Goal: Task Accomplishment & Management: Complete application form

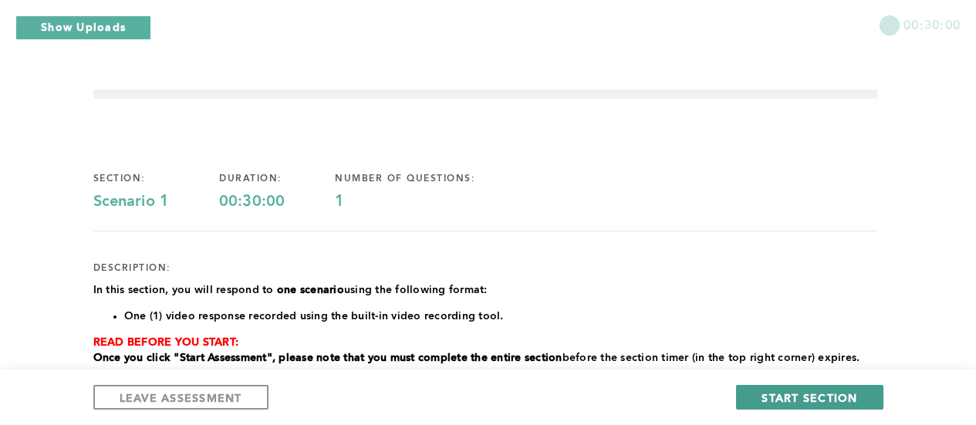
scroll to position [232, 0]
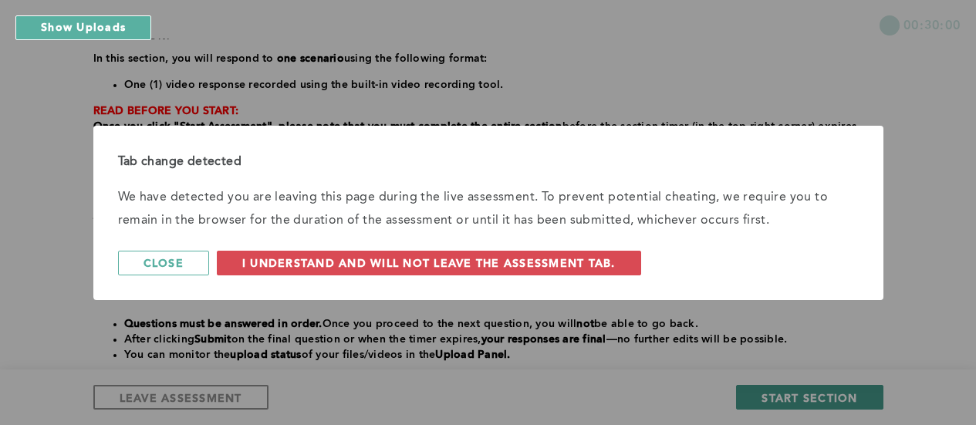
click at [818, 398] on div "Tab change detected We have detected you are leaving this page during the live …" at bounding box center [488, 212] width 976 height 425
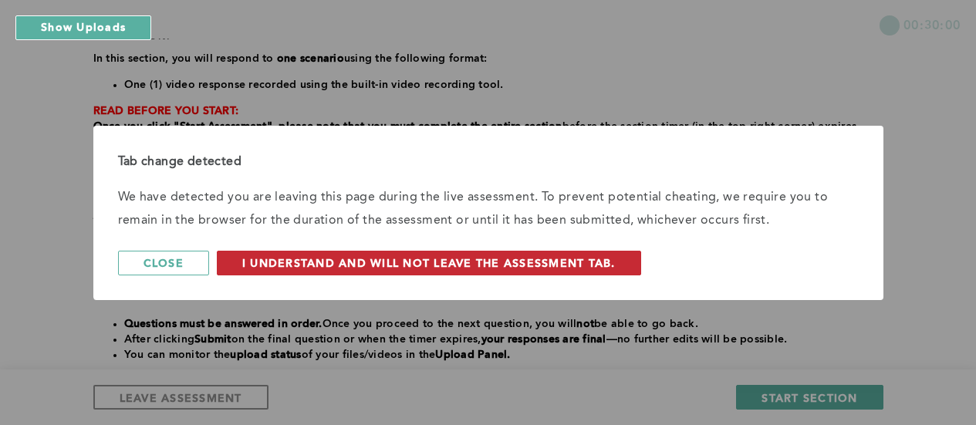
click at [521, 265] on span "I understand and will not leave the assessment tab." at bounding box center [429, 262] width 374 height 15
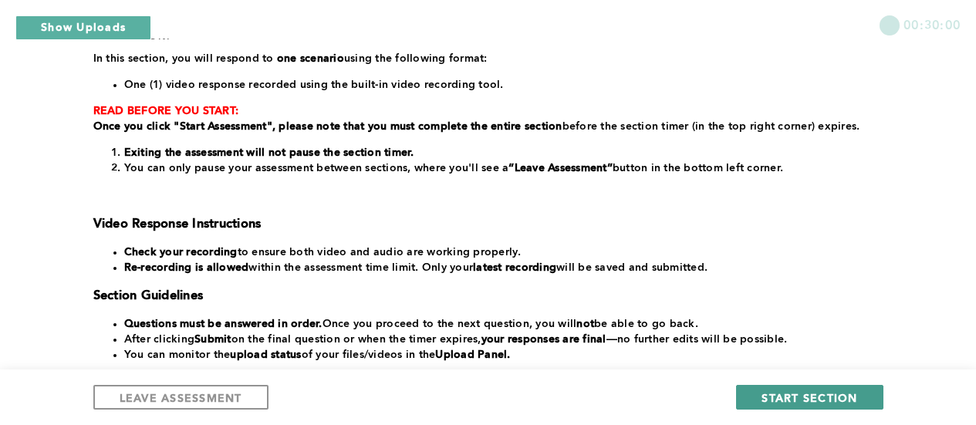
click at [792, 396] on span "START SECTION" at bounding box center [810, 398] width 96 height 15
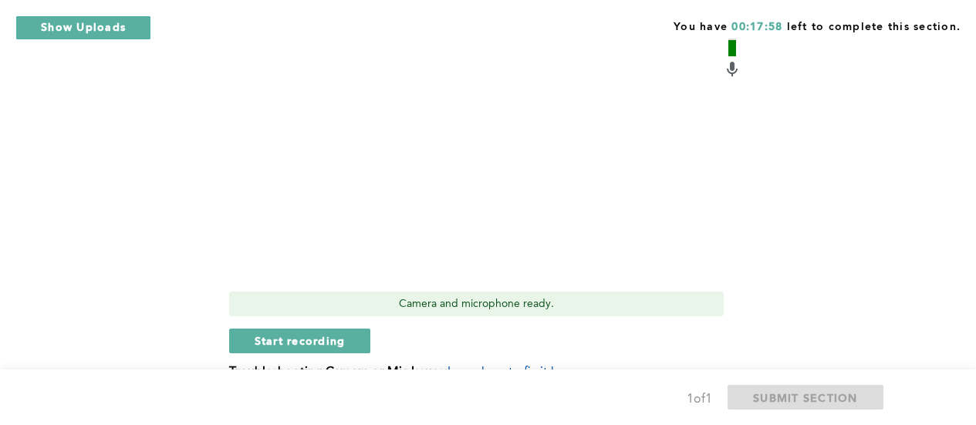
scroll to position [735, 0]
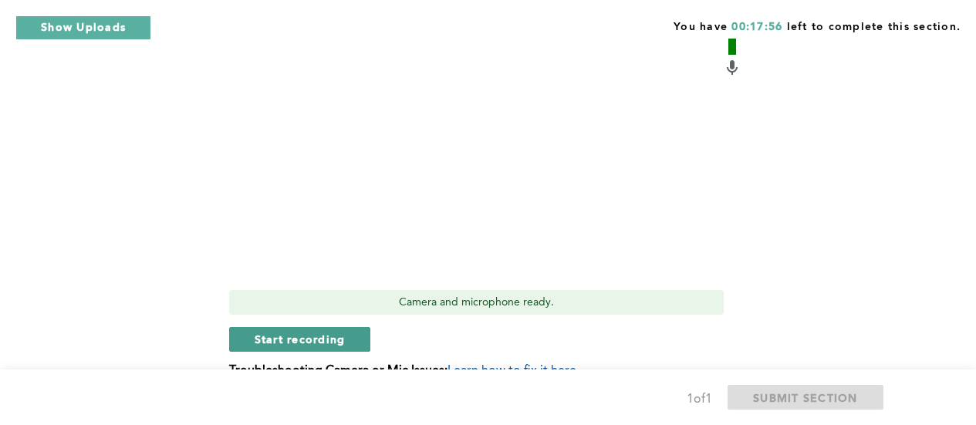
click at [307, 334] on span "Start recording" at bounding box center [300, 339] width 91 height 15
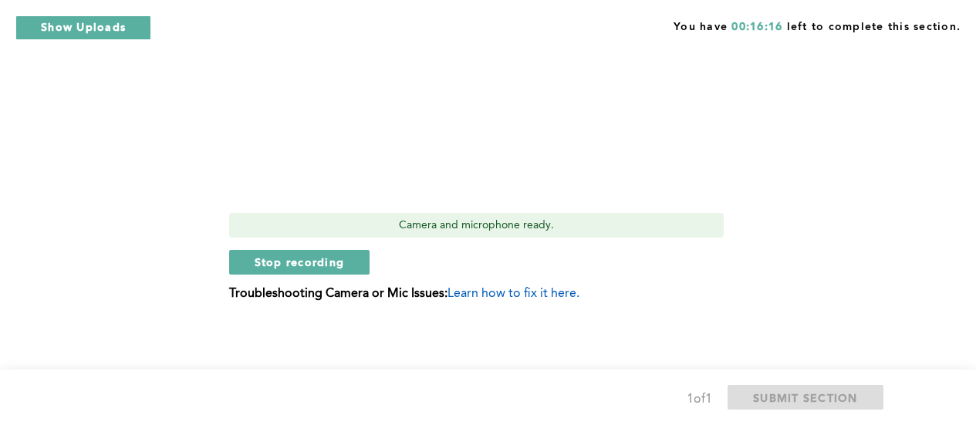
scroll to position [813, 0]
click at [299, 255] on span "Stop recording" at bounding box center [300, 262] width 90 height 15
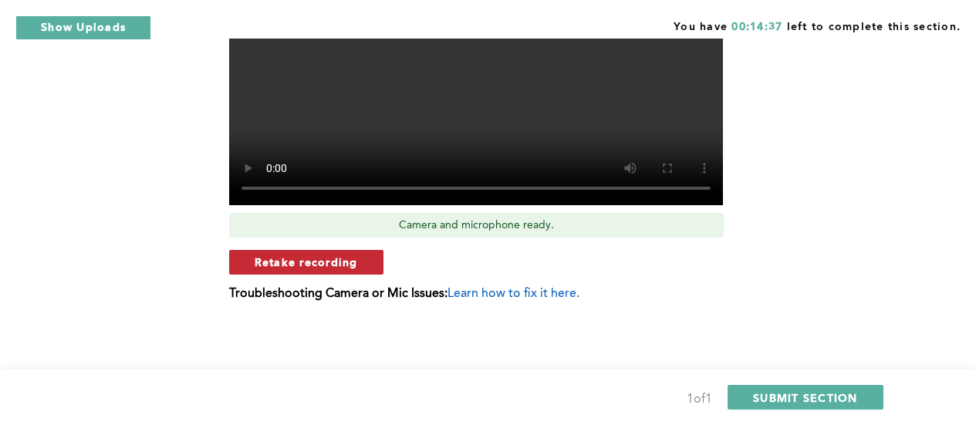
click at [338, 262] on span "Retake recording" at bounding box center [306, 262] width 103 height 15
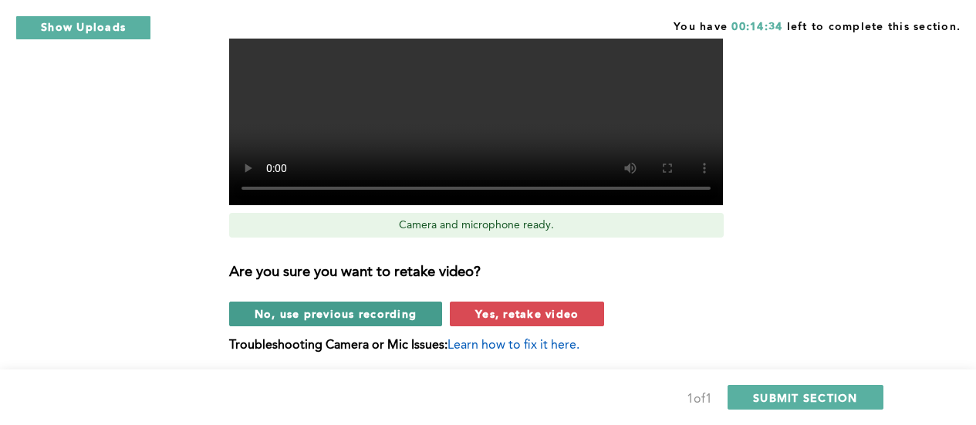
click at [341, 312] on span "No, use previous recording" at bounding box center [336, 313] width 163 height 15
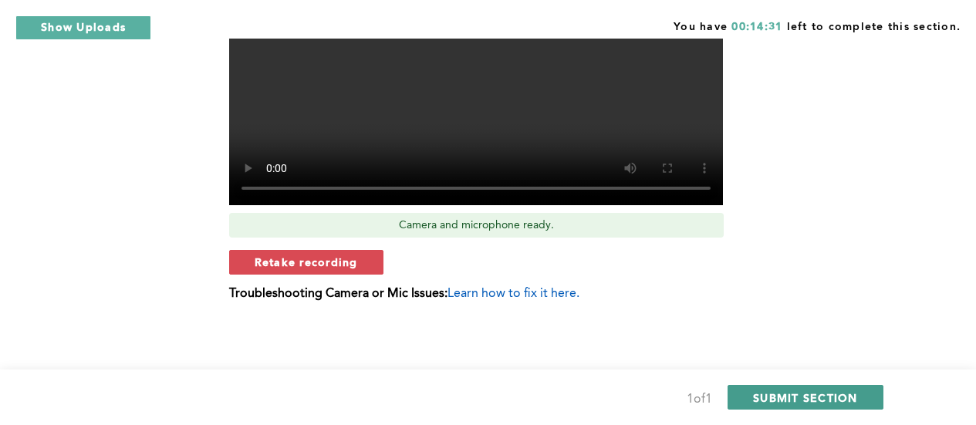
click at [846, 401] on span "SUBMIT SECTION" at bounding box center [805, 398] width 105 height 15
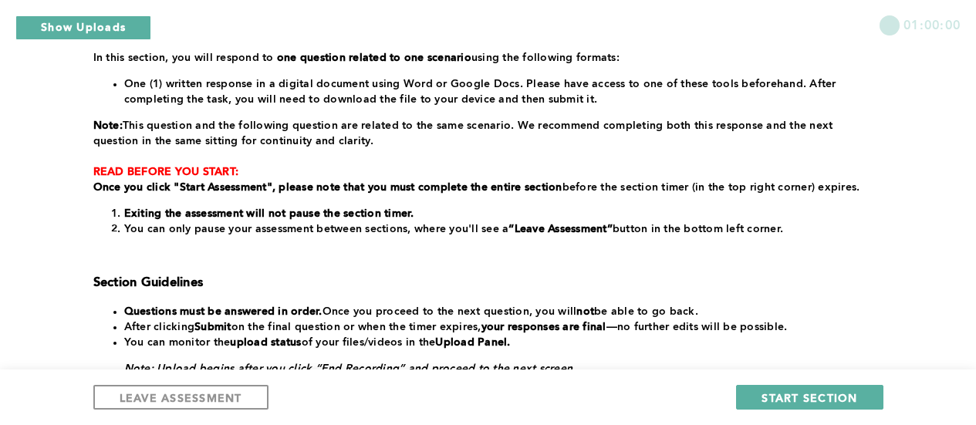
scroll to position [232, 0]
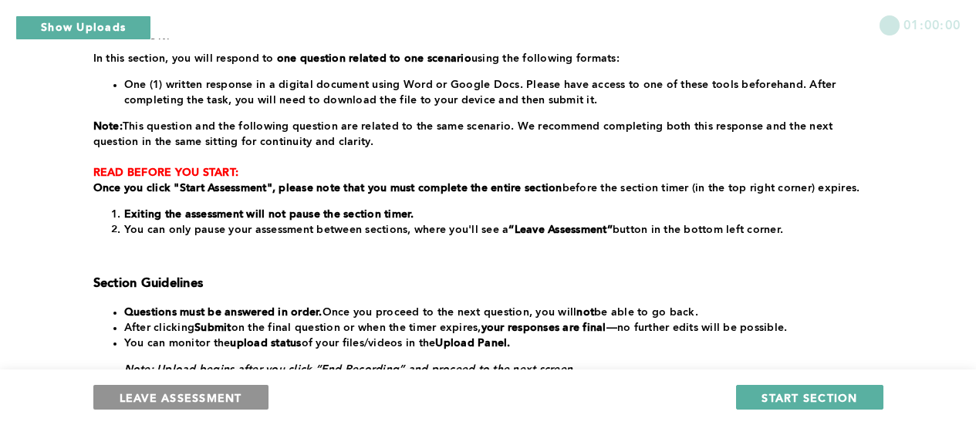
click at [188, 397] on span "LEAVE ASSESSMENT" at bounding box center [181, 398] width 123 height 15
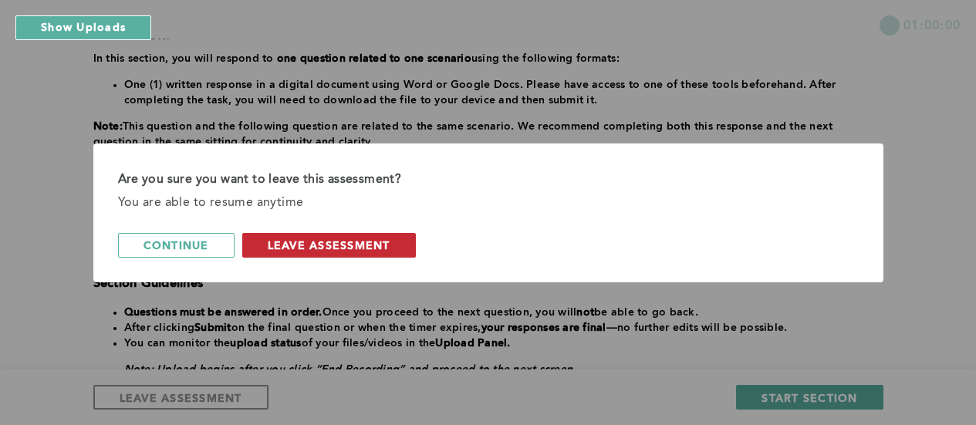
click at [330, 247] on span "leave assessment" at bounding box center [329, 245] width 123 height 15
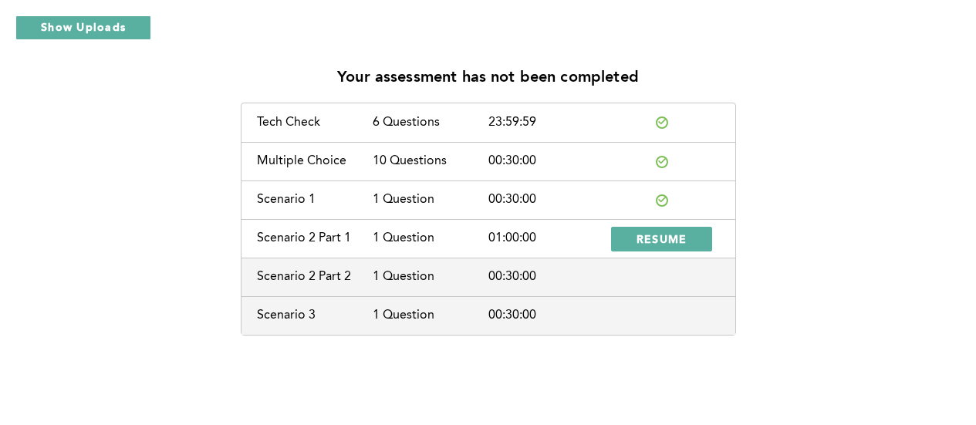
scroll to position [36, 0]
click at [660, 232] on span "RESUME" at bounding box center [662, 239] width 51 height 15
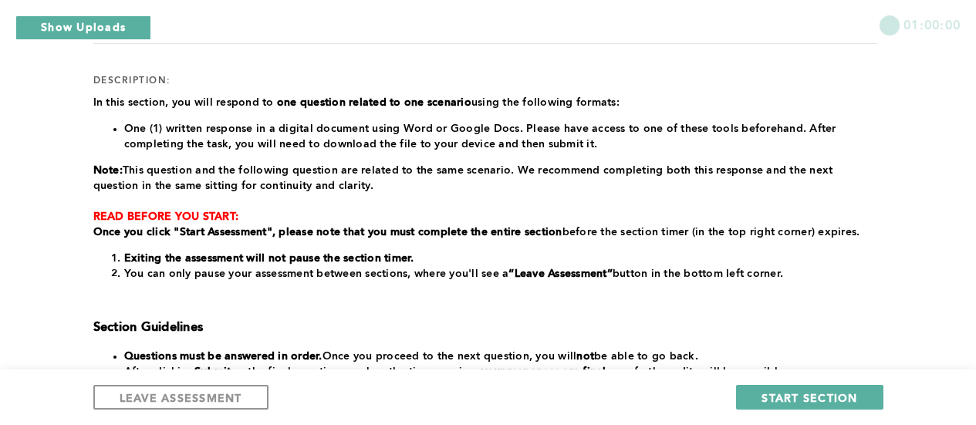
scroll to position [190, 0]
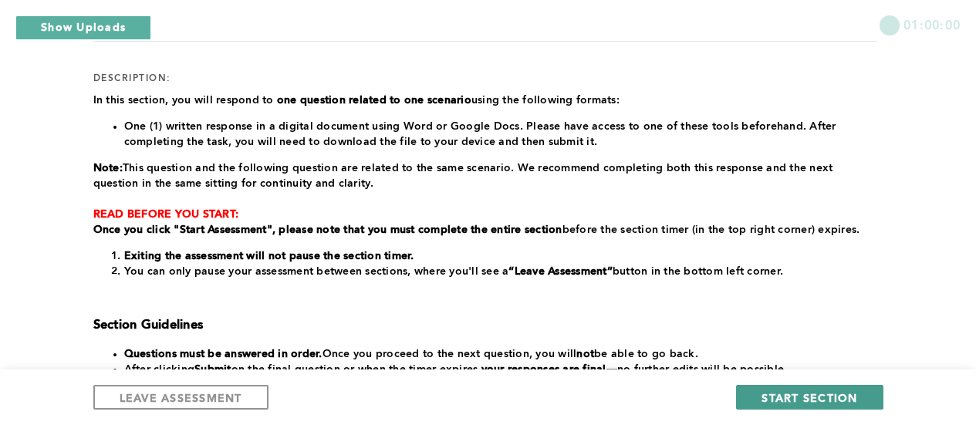
click at [819, 393] on span "START SECTION" at bounding box center [810, 398] width 96 height 15
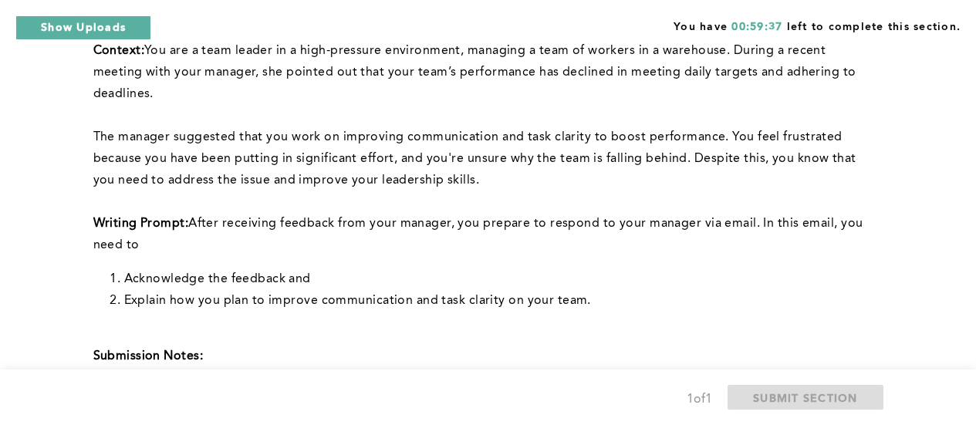
scroll to position [245, 0]
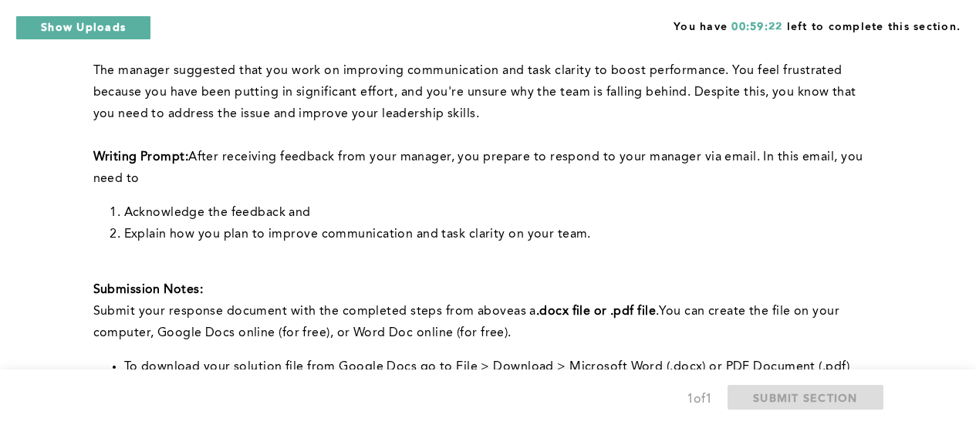
drag, startPoint x: 144, startPoint y: 218, endPoint x: 796, endPoint y: 239, distance: 651.7
click at [796, 239] on div "Note: You will answer two questions about this scenario: one recorded and one w…" at bounding box center [485, 165] width 784 height 469
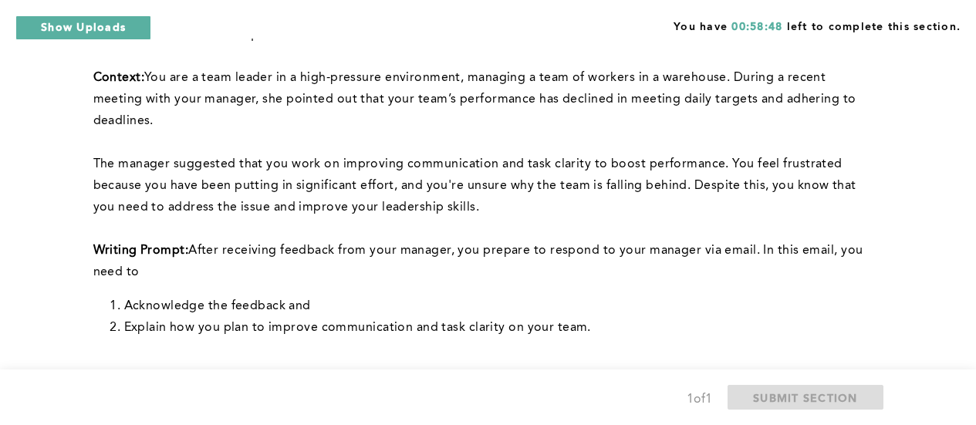
scroll to position [168, 0]
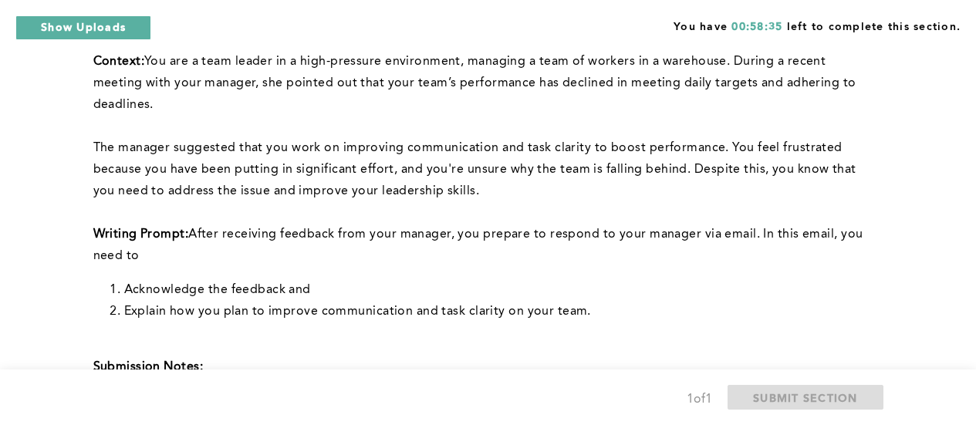
click at [812, 297] on li "Acknowledge the feedback and" at bounding box center [500, 290] width 753 height 22
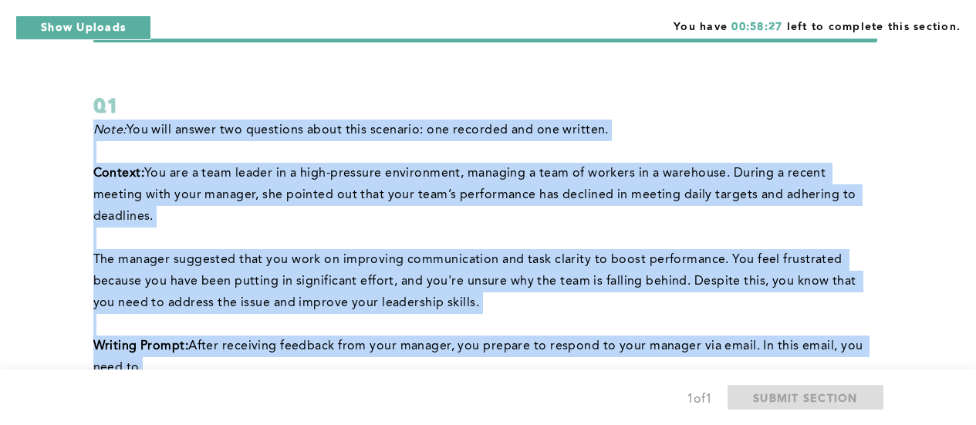
scroll to position [0, 0]
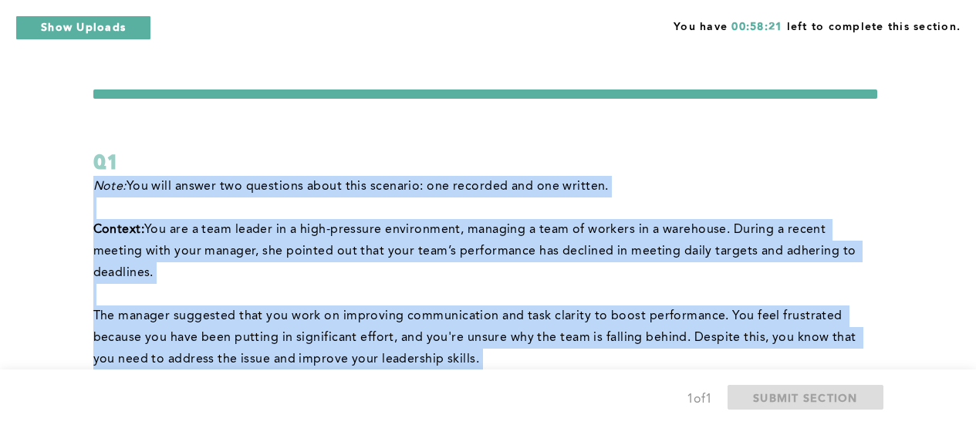
drag, startPoint x: 607, startPoint y: 311, endPoint x: 144, endPoint y: 237, distance: 468.9
click at [144, 236] on div "Note: You will answer two questions about this scenario: one recorded and one w…" at bounding box center [485, 410] width 784 height 469
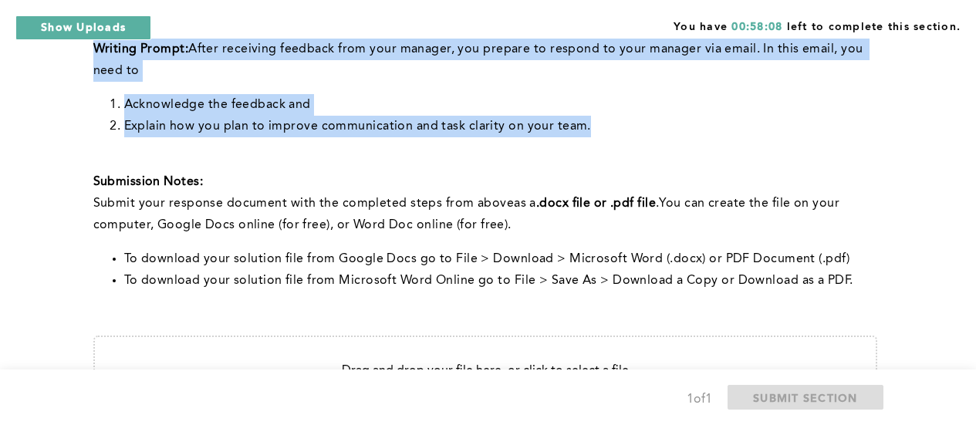
scroll to position [146, 0]
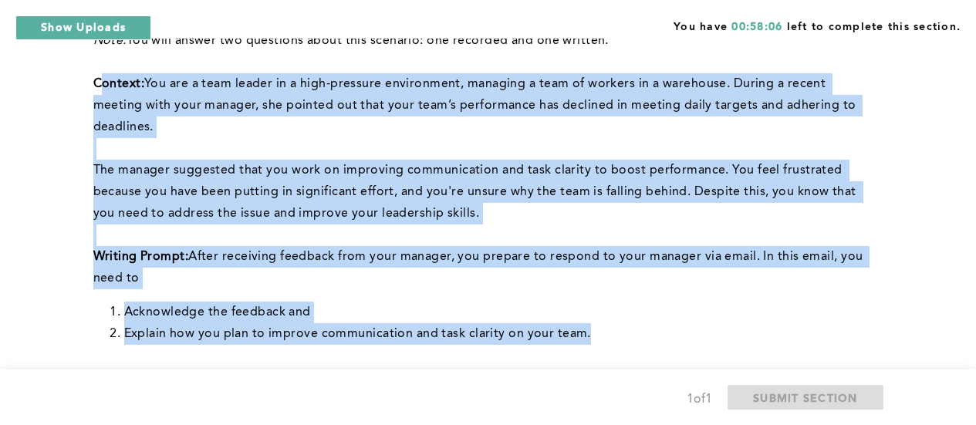
drag, startPoint x: 95, startPoint y: 227, endPoint x: 627, endPoint y: 337, distance: 543.8
click at [628, 338] on div "Note: You will answer two questions about this scenario: one recorded and one w…" at bounding box center [485, 264] width 784 height 469
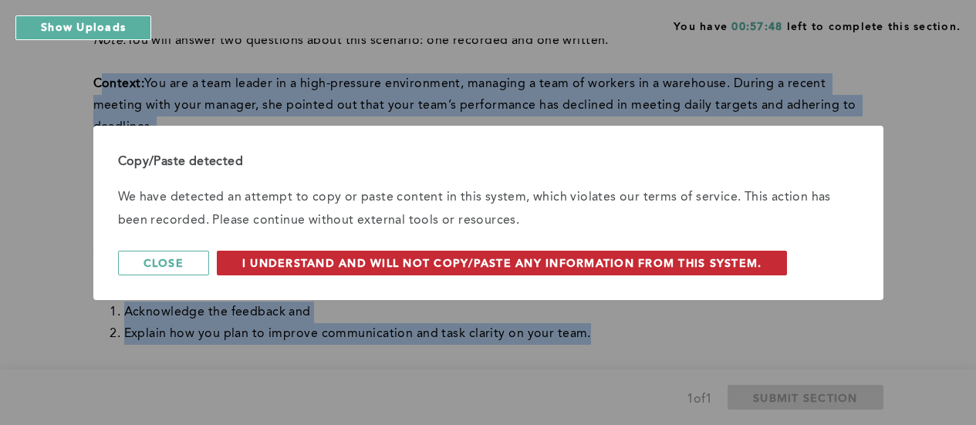
click at [315, 263] on span "I understand and will not copy/paste any information from this system." at bounding box center [502, 262] width 520 height 15
